Goal: Navigation & Orientation: Find specific page/section

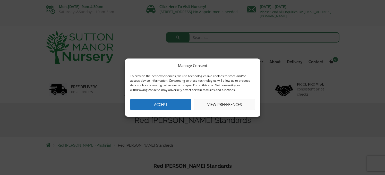
click at [159, 104] on button "Accept" at bounding box center [160, 105] width 61 height 12
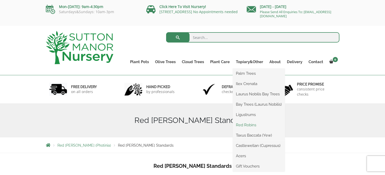
click at [251, 127] on link "Red Robins" at bounding box center [259, 125] width 52 height 8
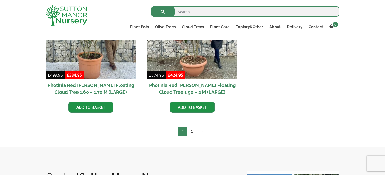
scroll to position [276, 0]
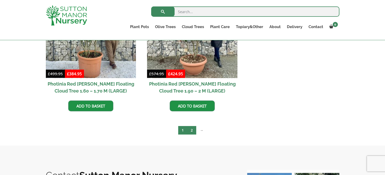
click at [194, 131] on link "2" at bounding box center [191, 130] width 9 height 9
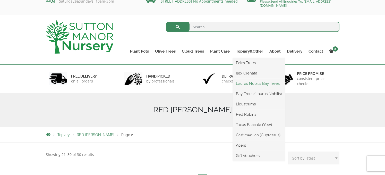
scroll to position [10, 0]
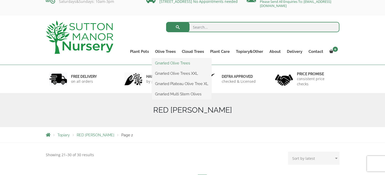
click at [168, 64] on link "Gnarled Olive Trees" at bounding box center [182, 63] width 60 height 8
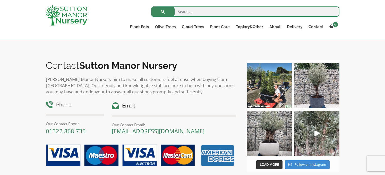
scroll to position [161, 0]
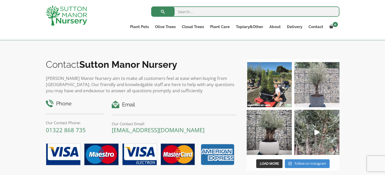
click at [315, 88] on img at bounding box center [317, 84] width 45 height 45
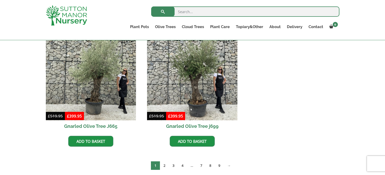
scroll to position [525, 0]
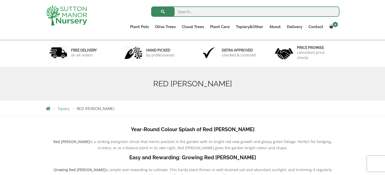
scroll to position [28, 0]
